Goal: Task Accomplishment & Management: Use online tool/utility

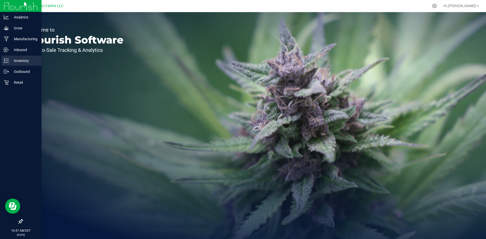
click at [16, 61] on p "Inventory" at bounding box center [24, 61] width 30 height 6
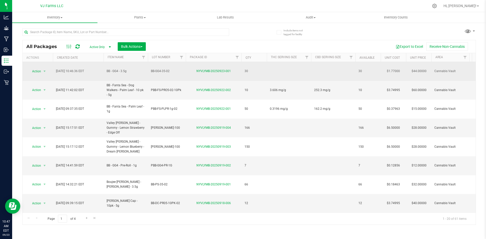
click at [277, 64] on td at bounding box center [289, 71] width 44 height 19
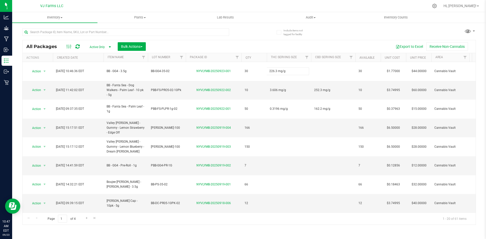
type input "226.3 mg/g"
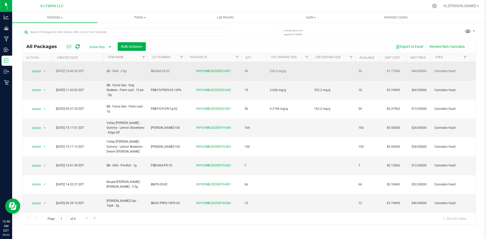
click at [321, 64] on td at bounding box center [333, 71] width 44 height 19
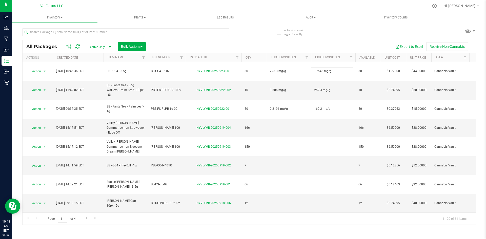
type input "0.7548 mg/g"
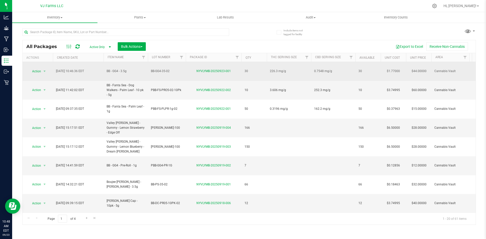
drag, startPoint x: 41, startPoint y: 63, endPoint x: 41, endPoint y: 66, distance: 3.3
click at [41, 63] on td "Action Action Adjust qty Create package Edit attributes Global inventory Locate…" at bounding box center [38, 71] width 30 height 19
click at [42, 68] on span "select" at bounding box center [45, 71] width 6 height 7
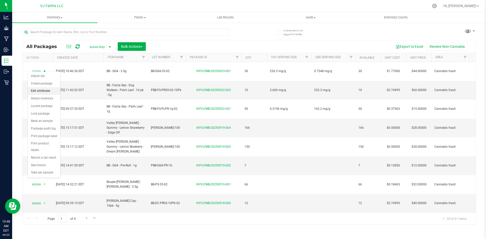
click at [48, 90] on li "Edit attributes" at bounding box center [44, 91] width 32 height 8
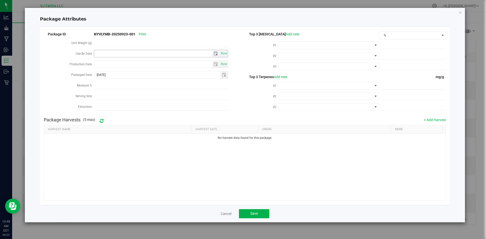
click at [213, 53] on span "select" at bounding box center [216, 53] width 7 height 7
click at [129, 62] on link "[DATE]" at bounding box center [121, 63] width 54 height 8
click at [142, 64] on span "Next" at bounding box center [144, 62] width 4 height 4
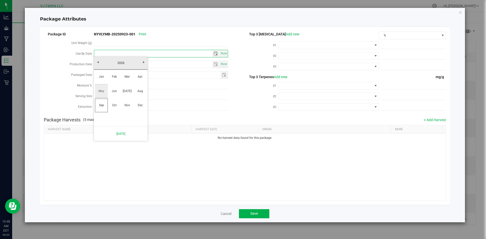
click at [107, 92] on link "May" at bounding box center [101, 91] width 13 height 13
click at [143, 86] on link "9" at bounding box center [142, 89] width 7 height 8
type input "[DATE]"
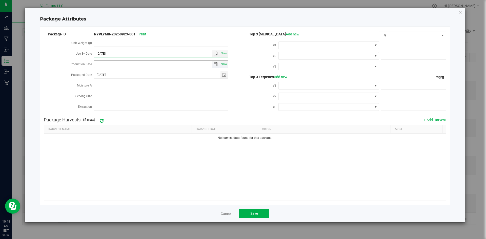
click at [214, 64] on span "select" at bounding box center [216, 64] width 7 height 7
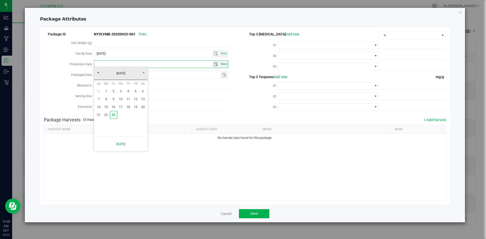
click at [226, 61] on span "Now" at bounding box center [224, 64] width 9 height 7
type input "[DATE]"
click at [225, 62] on span "Now" at bounding box center [224, 64] width 9 height 7
click at [261, 209] on button "Save" at bounding box center [254, 213] width 30 height 9
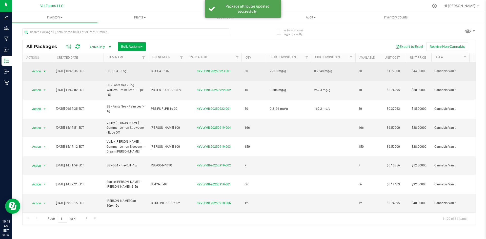
click at [40, 69] on span "Action" at bounding box center [35, 71] width 14 height 7
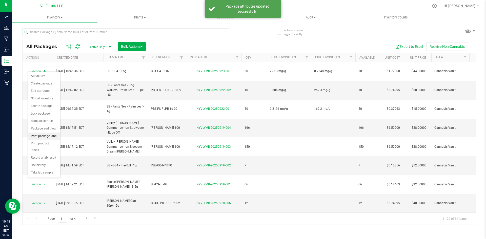
click at [52, 135] on li "Print package label" at bounding box center [44, 137] width 32 height 8
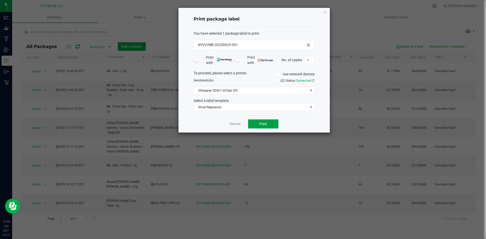
click at [262, 122] on span "Print" at bounding box center [264, 124] width 8 height 4
click at [241, 123] on div "Dismiss Print" at bounding box center [254, 123] width 121 height 17
click at [240, 123] on link "Dismiss" at bounding box center [235, 124] width 11 height 4
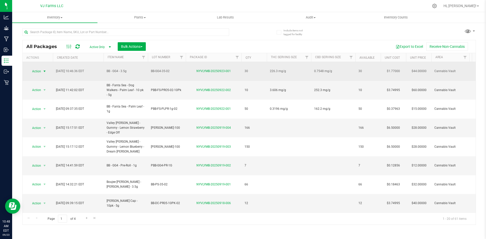
click at [323, 69] on span "0.7548 mg/g" at bounding box center [333, 71] width 38 height 5
drag, startPoint x: 337, startPoint y: 67, endPoint x: 306, endPoint y: 73, distance: 31.3
click at [287, 69] on span "226.3 mg/g" at bounding box center [289, 71] width 38 height 5
drag, startPoint x: 297, startPoint y: 68, endPoint x: 266, endPoint y: 69, distance: 30.9
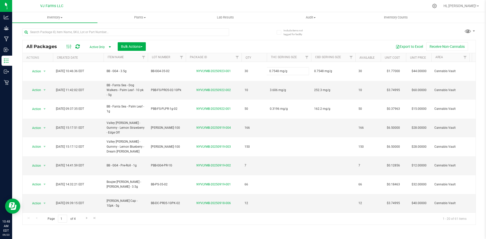
type input "0.7548 mg/g"
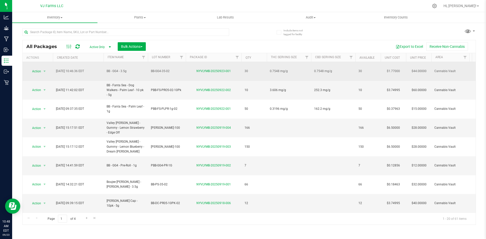
click at [334, 69] on span "0.7548 mg/g" at bounding box center [333, 71] width 38 height 5
drag, startPoint x: 336, startPoint y: 66, endPoint x: 301, endPoint y: 75, distance: 36.7
type input "226.3 mg/g"
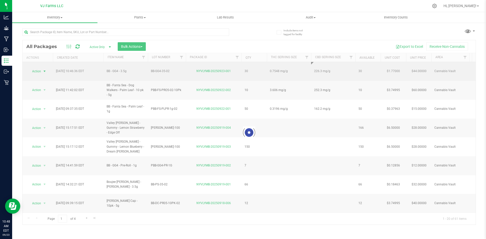
click at [41, 66] on div "Loading... All Packages Active Only Active Only Lab Samples Locked All Bulk Act…" at bounding box center [249, 132] width 454 height 185
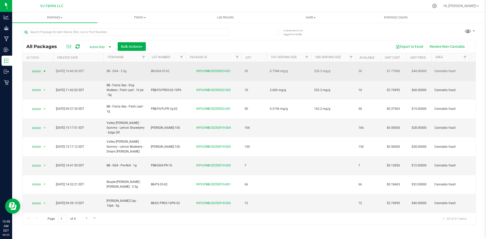
click at [39, 68] on span "Action" at bounding box center [35, 71] width 14 height 7
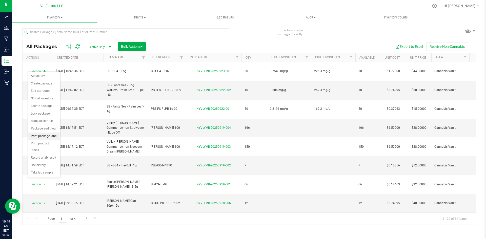
click at [48, 137] on li "Print package label" at bounding box center [44, 137] width 32 height 8
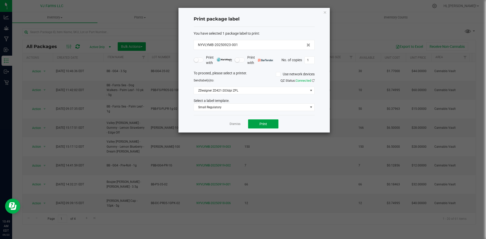
click at [258, 125] on button "Print" at bounding box center [263, 124] width 30 height 9
click at [310, 62] on input "1" at bounding box center [310, 60] width 10 height 7
type input "30"
click at [267, 120] on button "Print" at bounding box center [263, 124] width 30 height 9
